Goal: Use online tool/utility: Utilize a website feature to perform a specific function

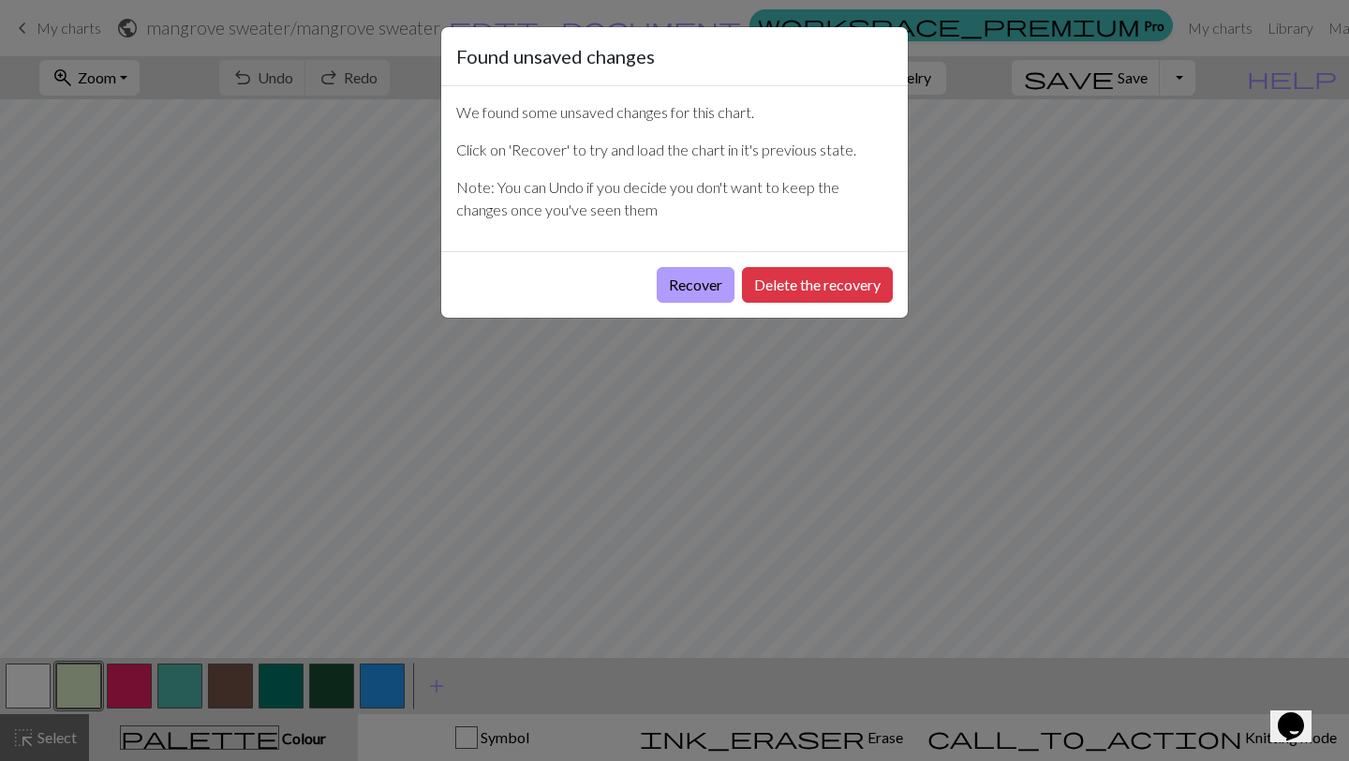
click at [676, 283] on button "Recover" at bounding box center [696, 285] width 78 height 36
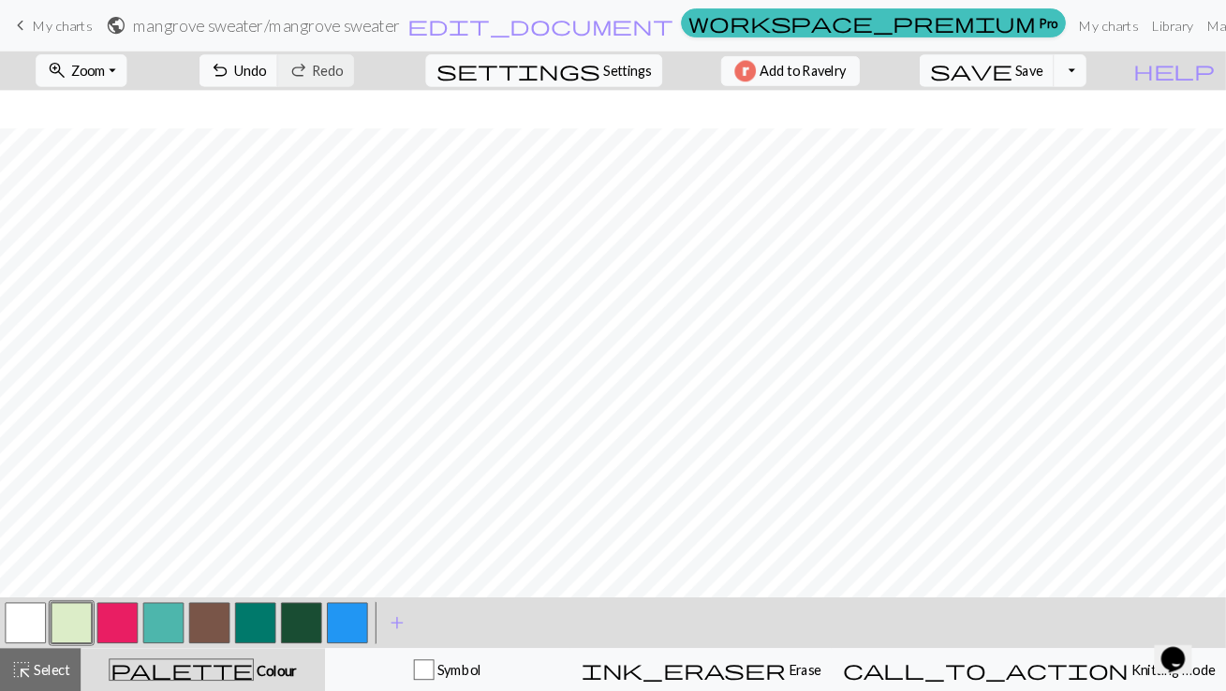
scroll to position [42, 0]
click at [379, 678] on button "button" at bounding box center [382, 685] width 45 height 45
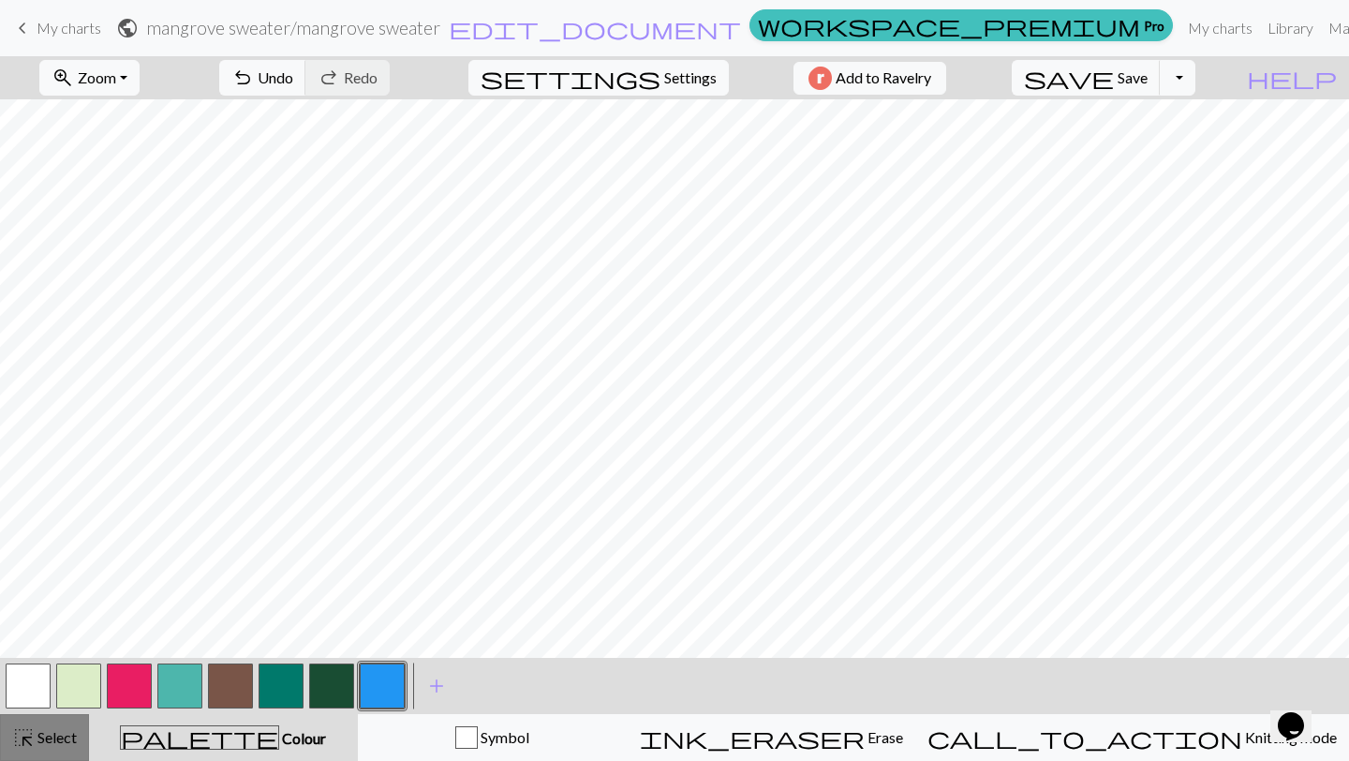
click at [29, 747] on span "highlight_alt" at bounding box center [23, 737] width 22 height 26
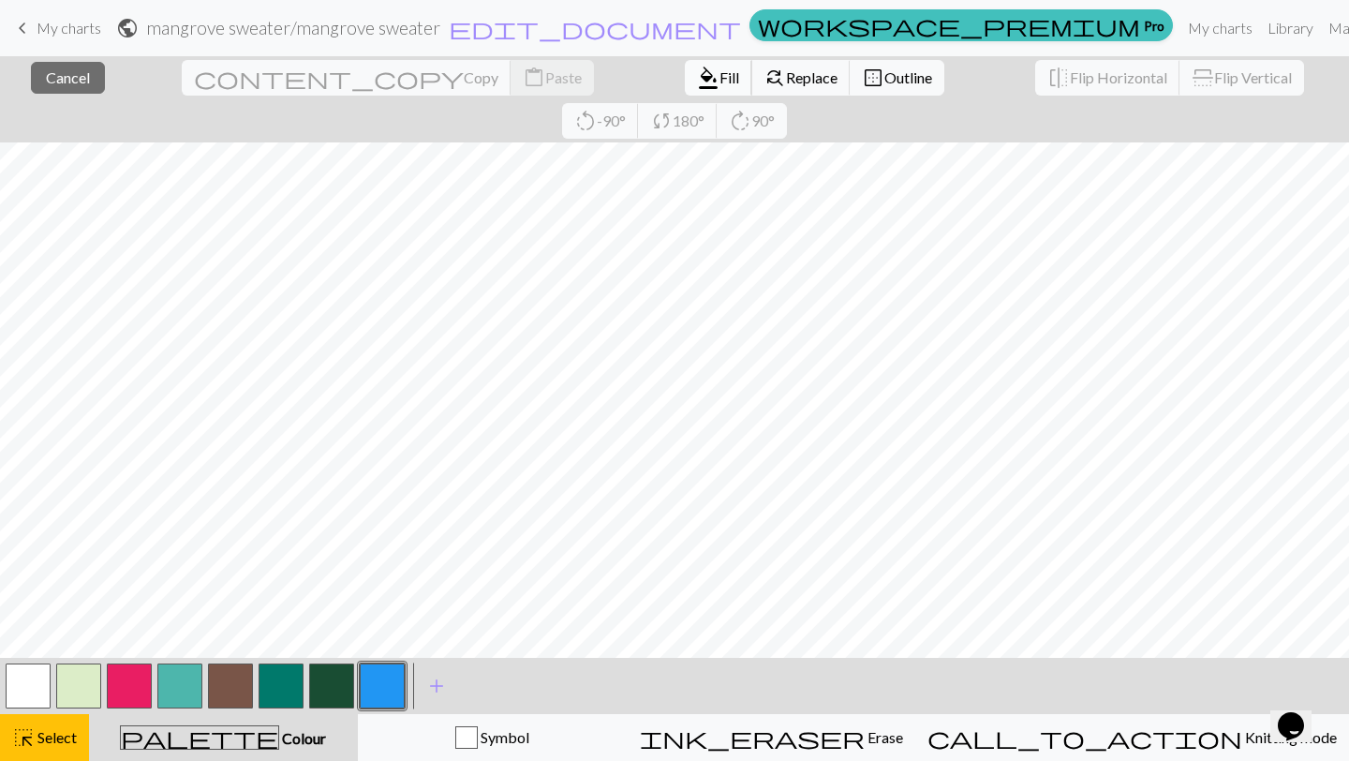
click at [719, 70] on span "Fill" at bounding box center [729, 77] width 20 height 18
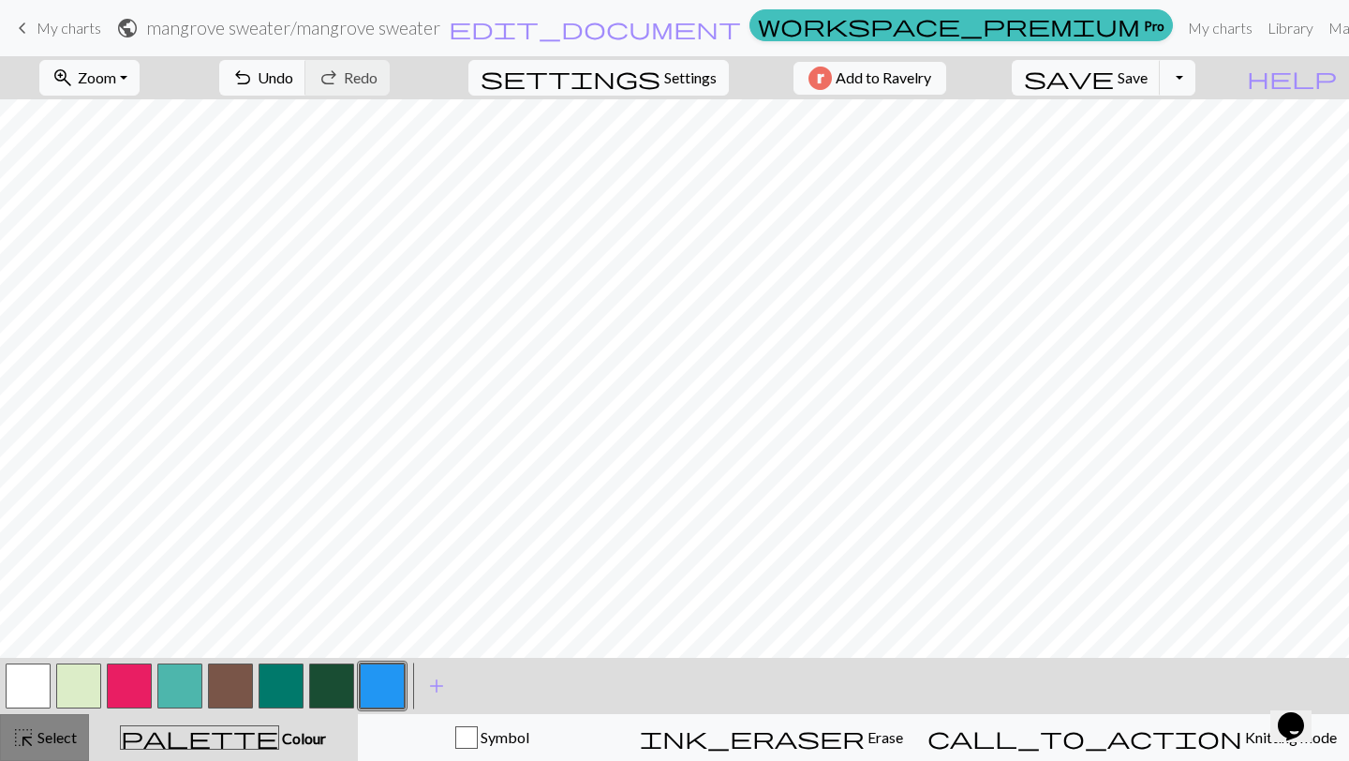
click at [57, 740] on span "Select" at bounding box center [56, 737] width 42 height 18
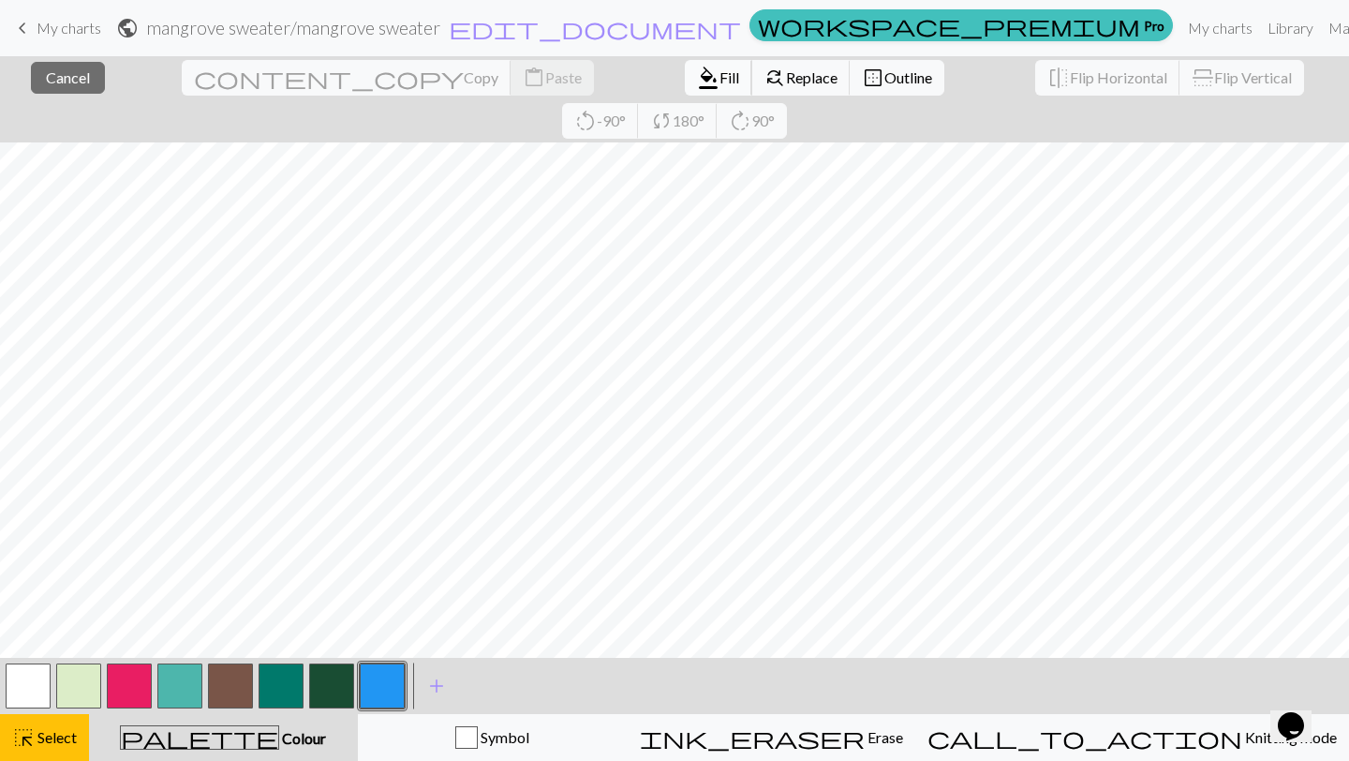
click at [697, 68] on span "format_color_fill" at bounding box center [708, 78] width 22 height 26
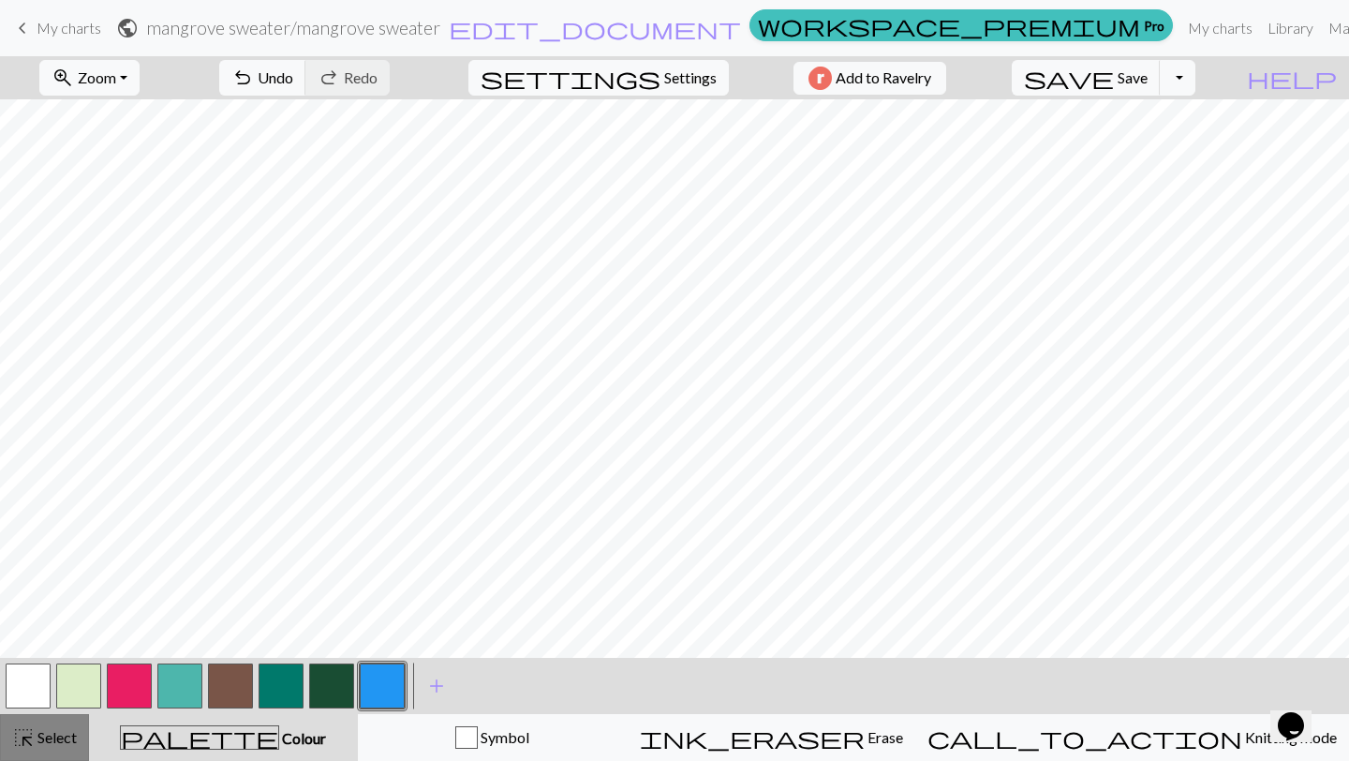
drag, startPoint x: 21, startPoint y: 747, endPoint x: 27, endPoint y: 738, distance: 11.4
click at [22, 747] on span "highlight_alt" at bounding box center [23, 737] width 22 height 26
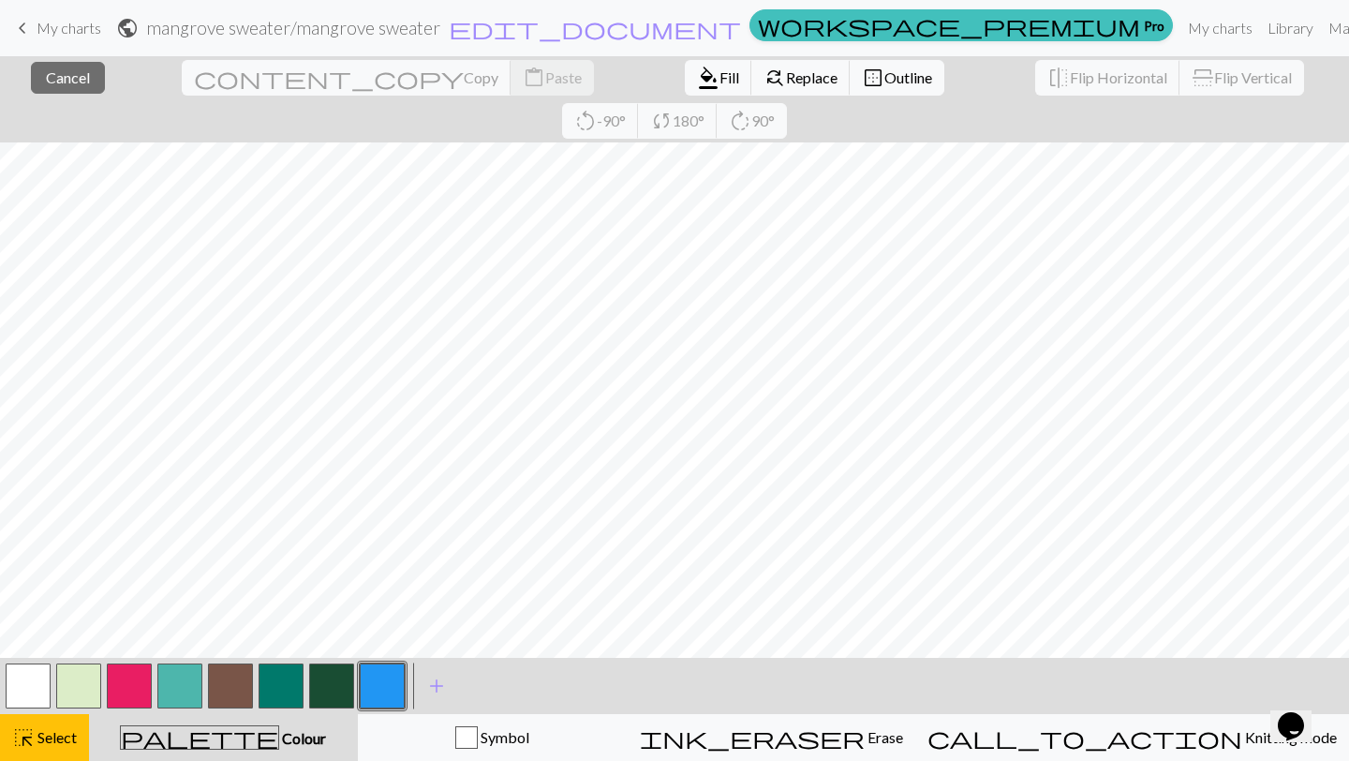
click at [671, 96] on div "format_color_fill Fill find_replace Replace border_outer Outline" at bounding box center [815, 77] width 288 height 43
click at [719, 68] on span "Fill" at bounding box center [729, 77] width 20 height 18
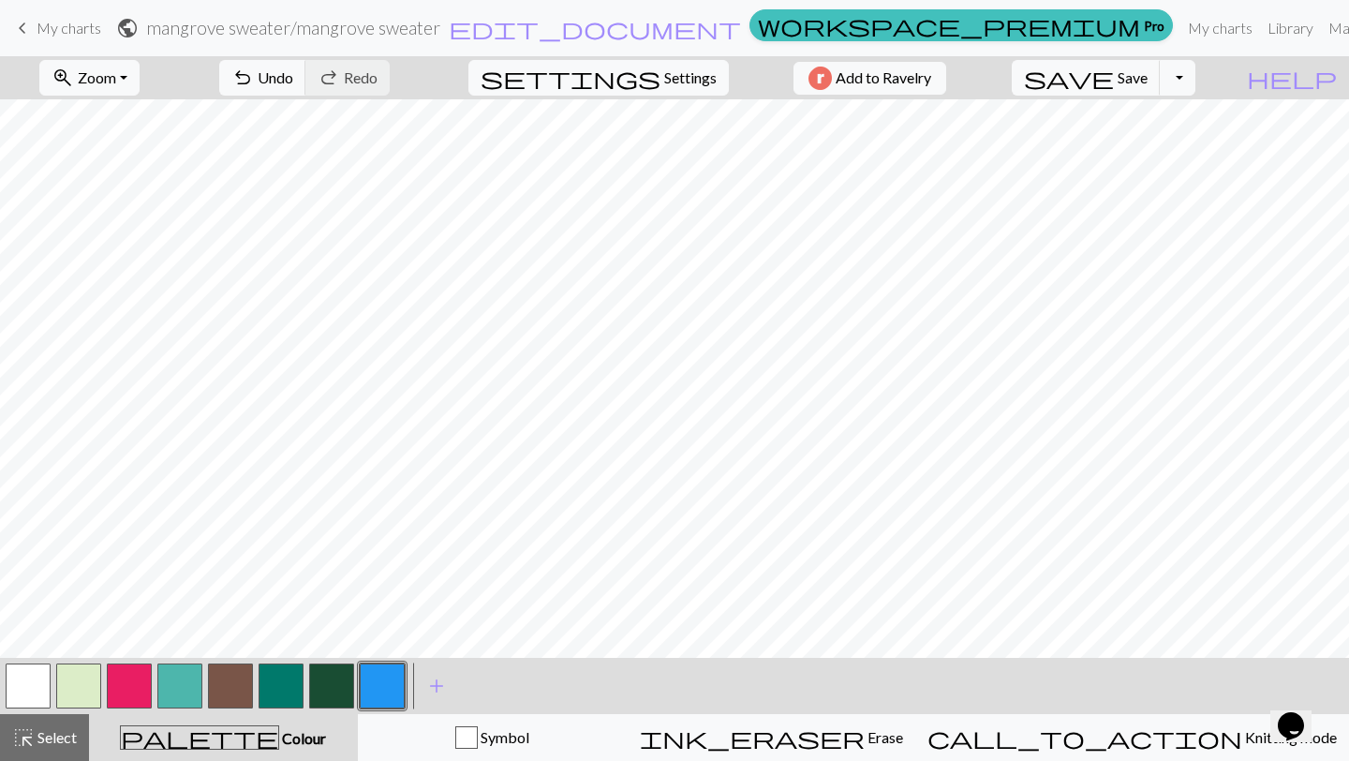
click at [41, 732] on span "Select" at bounding box center [56, 737] width 42 height 18
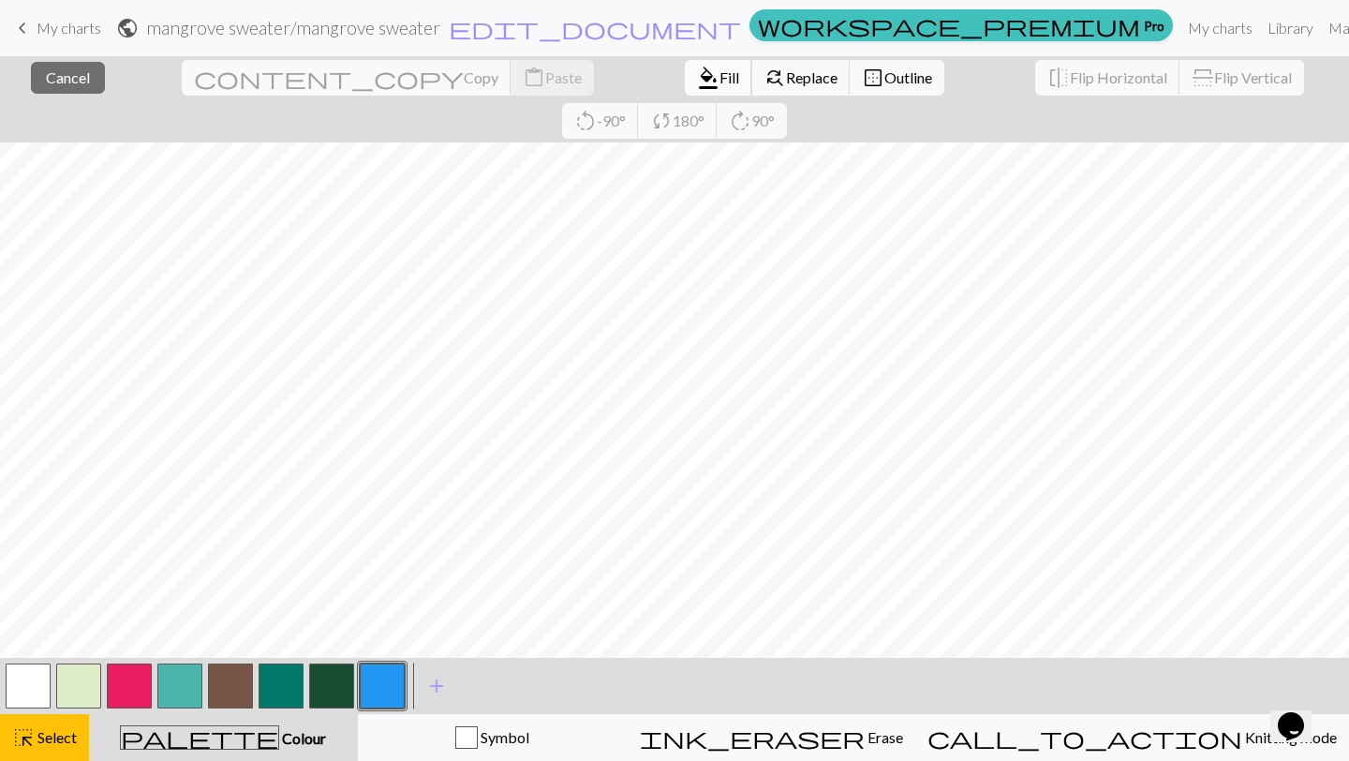
click at [685, 93] on button "format_color_fill Fill" at bounding box center [718, 78] width 67 height 36
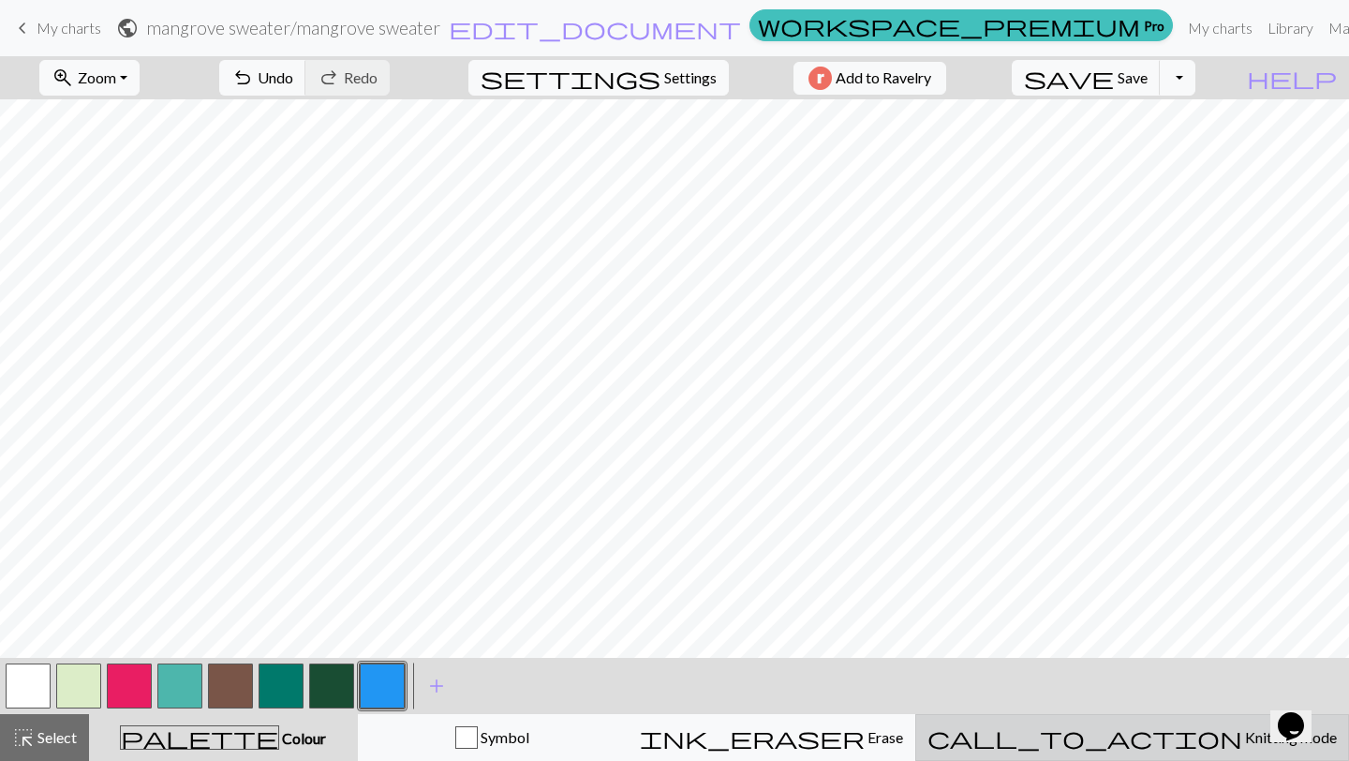
click at [1149, 726] on span "call_to_action" at bounding box center [1084, 737] width 315 height 26
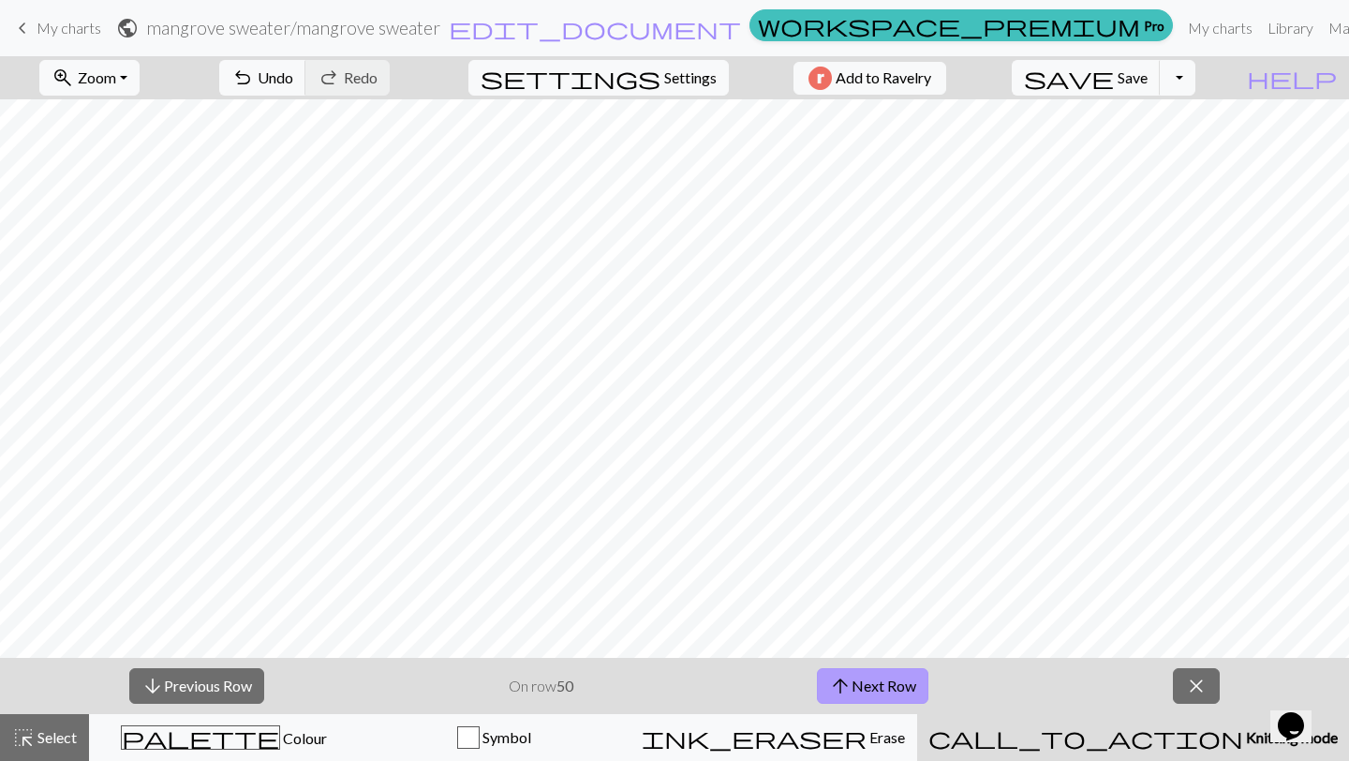
click at [855, 682] on button "arrow_upward Next Row" at bounding box center [872, 686] width 111 height 36
